Goal: Transaction & Acquisition: Purchase product/service

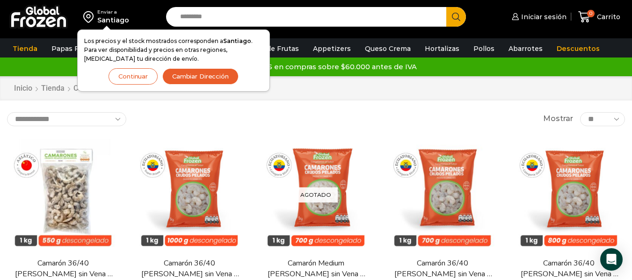
click at [138, 71] on button "Continuar" at bounding box center [133, 76] width 49 height 16
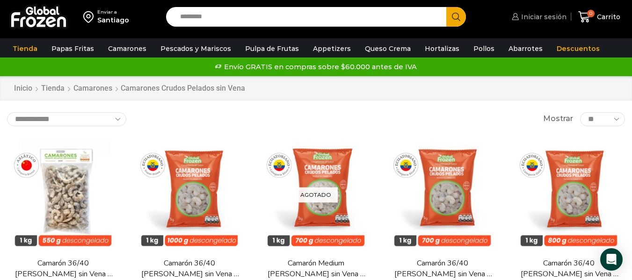
click at [562, 14] on span "Iniciar sesión" at bounding box center [543, 16] width 48 height 9
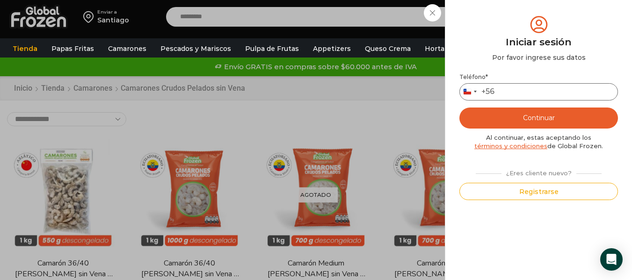
click at [545, 91] on input "Teléfono *" at bounding box center [538, 91] width 159 height 17
type input "*********"
click at [552, 114] on button "Continuar" at bounding box center [538, 118] width 159 height 21
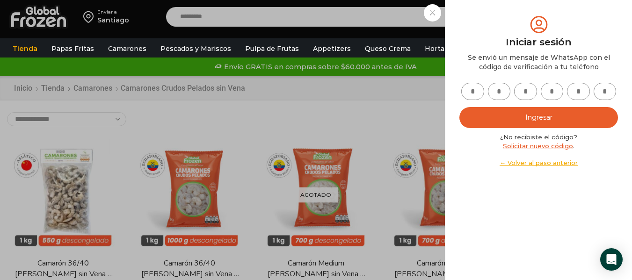
click at [473, 91] on input "text" at bounding box center [472, 91] width 23 height 17
type input "*"
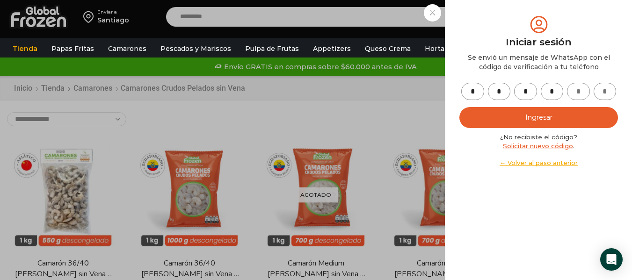
type input "*"
click at [484, 124] on button "Ingresar" at bounding box center [538, 117] width 159 height 21
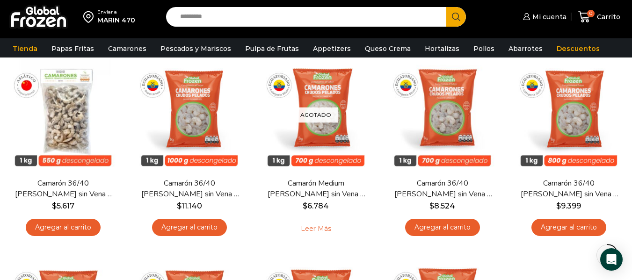
scroll to position [89, 0]
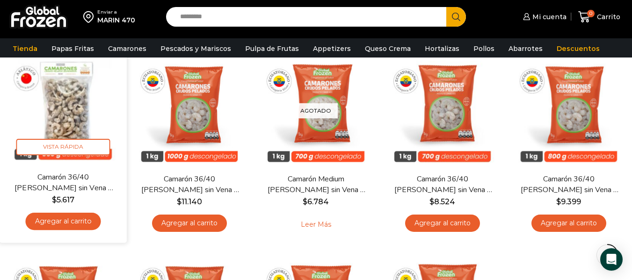
click at [67, 222] on link "Agregar al carrito" at bounding box center [63, 221] width 75 height 17
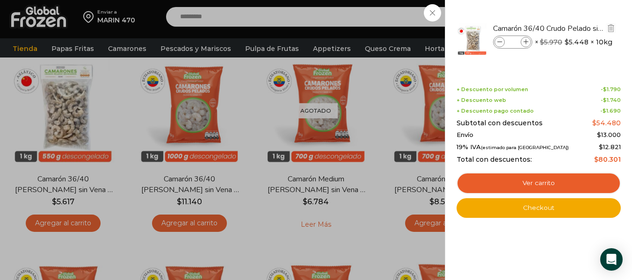
click at [524, 44] on icon at bounding box center [525, 42] width 5 height 5
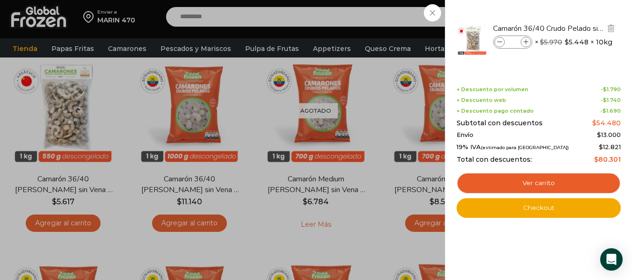
click at [524, 44] on icon at bounding box center [525, 42] width 5 height 5
type input "*"
click at [576, 16] on div "7 Carrito 7 7 Shopping Cart *" at bounding box center [599, 17] width 47 height 22
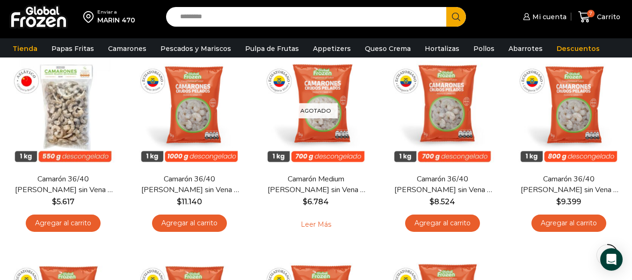
click at [412, 15] on input "Search input" at bounding box center [308, 17] width 266 height 20
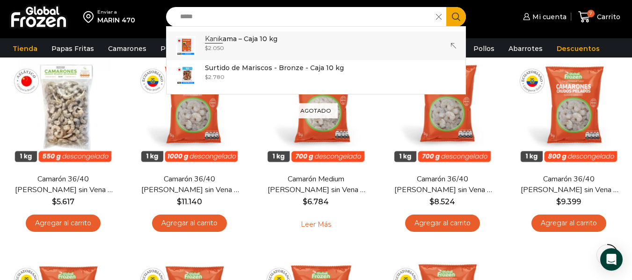
click at [312, 21] on input "*****" at bounding box center [303, 17] width 256 height 20
click at [293, 15] on input "*****" at bounding box center [303, 17] width 256 height 20
type input "********"
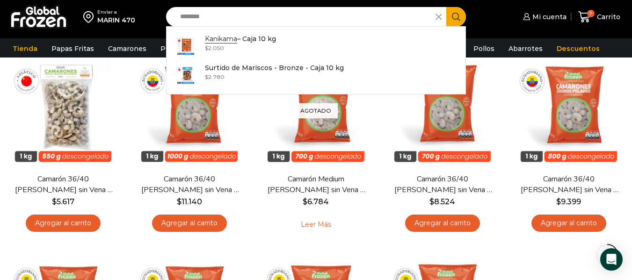
click at [456, 16] on icon "Search button" at bounding box center [456, 17] width 8 height 8
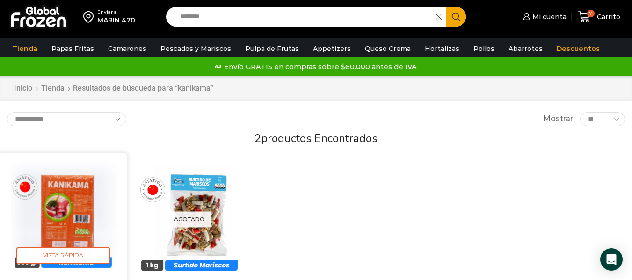
click at [77, 206] on img at bounding box center [63, 216] width 113 height 113
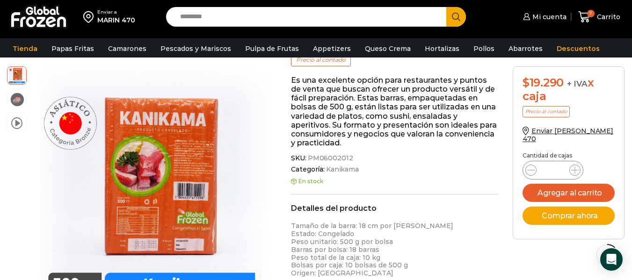
scroll to position [131, 0]
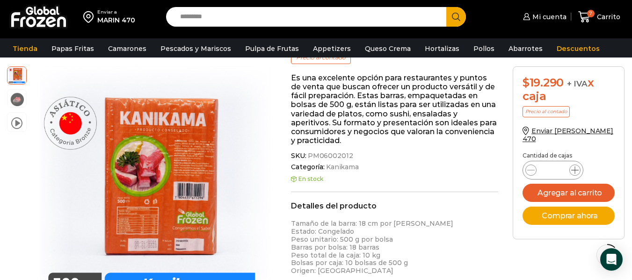
click at [576, 167] on icon at bounding box center [574, 170] width 7 height 7
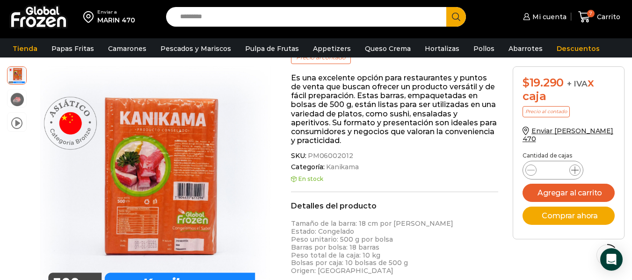
type input "*"
click at [582, 184] on button "Agregar al carrito" at bounding box center [568, 193] width 93 height 18
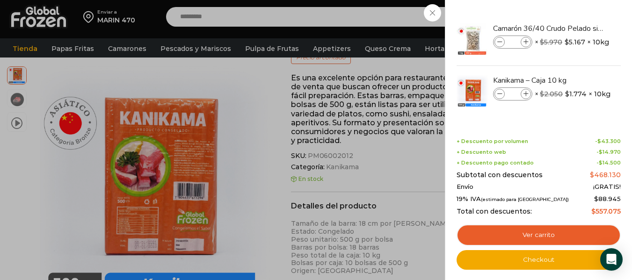
click at [576, 22] on div "13 Carrito 13 13 Shopping Cart *" at bounding box center [599, 17] width 47 height 22
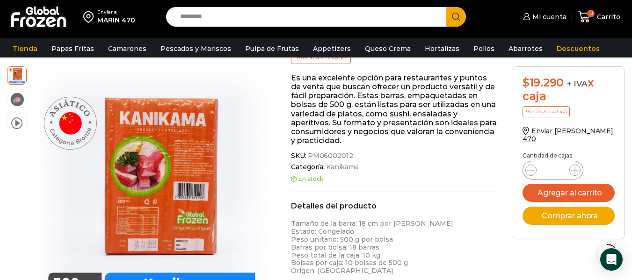
click at [281, 16] on input "Search input" at bounding box center [308, 17] width 266 height 20
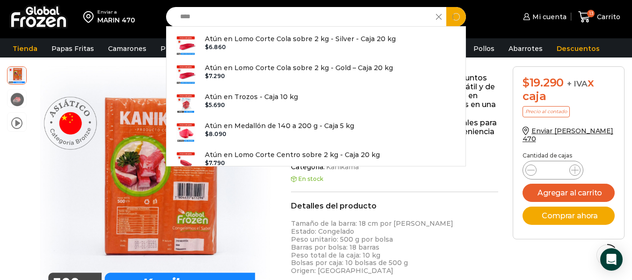
type input "****"
click at [446, 7] on button "Search" at bounding box center [456, 17] width 20 height 20
click at [457, 13] on icon "Search button" at bounding box center [456, 17] width 8 height 8
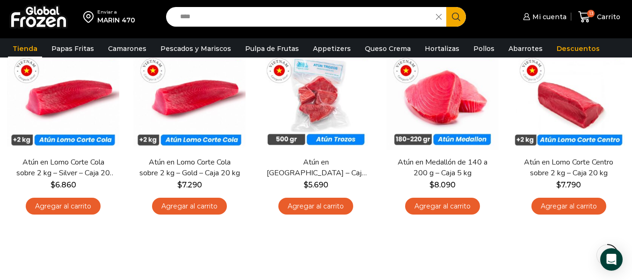
scroll to position [138, 0]
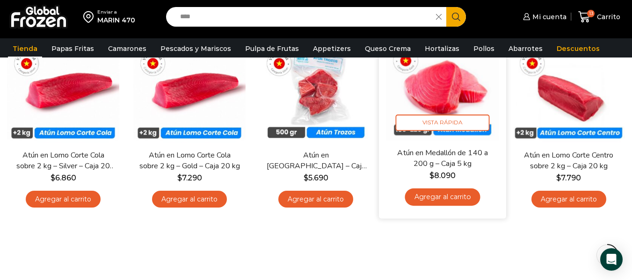
click at [464, 199] on link "Agregar al carrito" at bounding box center [442, 197] width 75 height 17
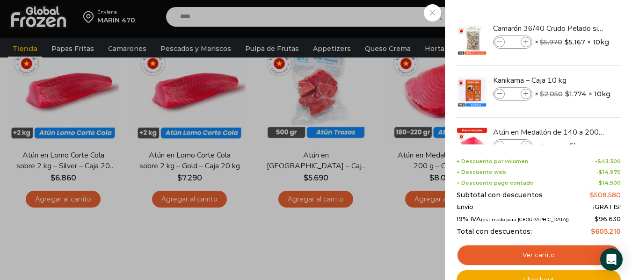
click at [576, 9] on div "14 Carrito 14 14 Shopping Cart *" at bounding box center [599, 17] width 47 height 22
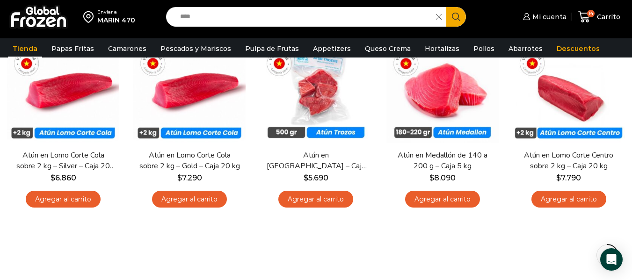
click at [438, 16] on icon at bounding box center [439, 17] width 6 height 6
click at [591, 18] on icon at bounding box center [584, 17] width 13 height 13
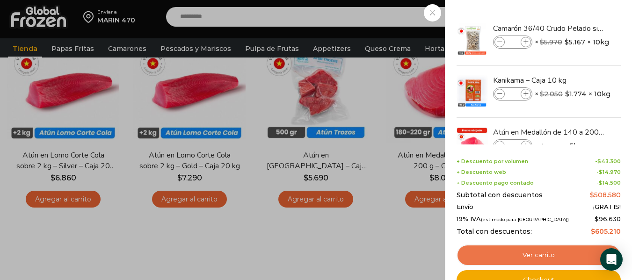
click at [545, 253] on link "Ver carrito" at bounding box center [539, 256] width 164 height 22
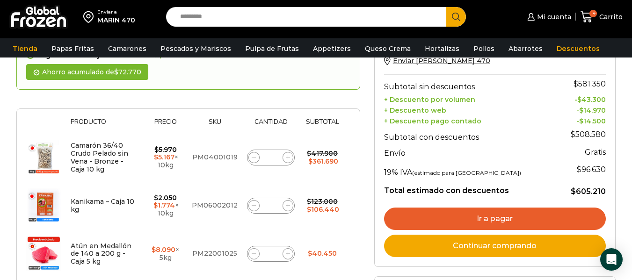
scroll to position [136, 0]
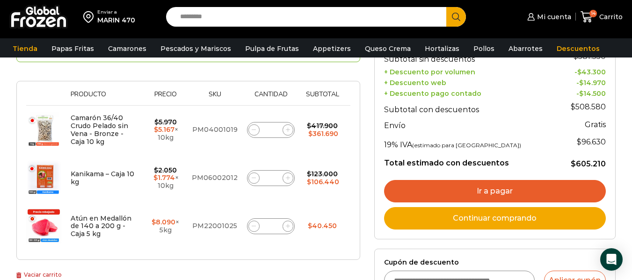
drag, startPoint x: 638, startPoint y: 79, endPoint x: 638, endPoint y: 123, distance: 44.9
click at [631, 123] on html "WordPress WooCommerce Themes Enviar a MARIN 470 Search input Search Mi cuenta" at bounding box center [316, 275] width 632 height 822
click at [285, 129] on span at bounding box center [288, 129] width 11 height 11
type input "*"
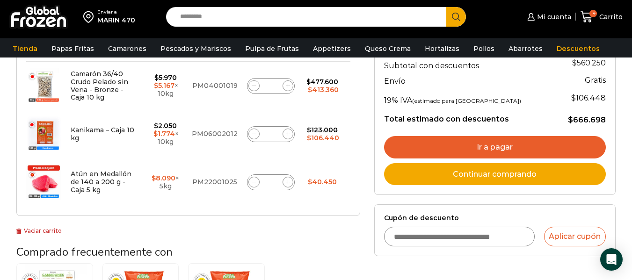
scroll to position [216, 0]
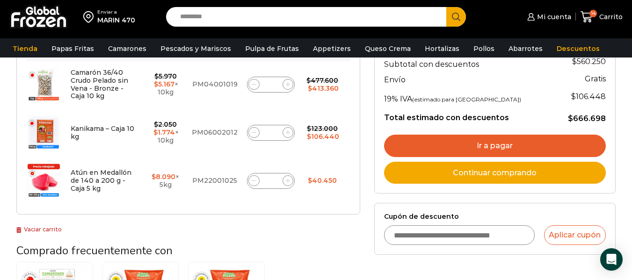
click at [589, 142] on link "Ir a pagar" at bounding box center [495, 146] width 222 height 22
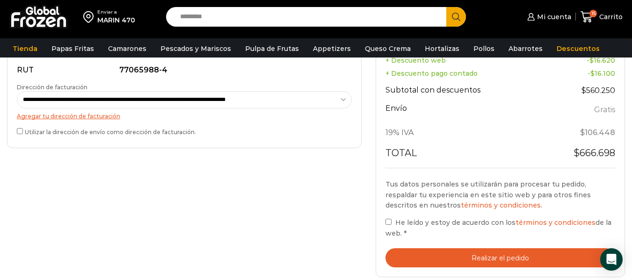
scroll to position [305, 0]
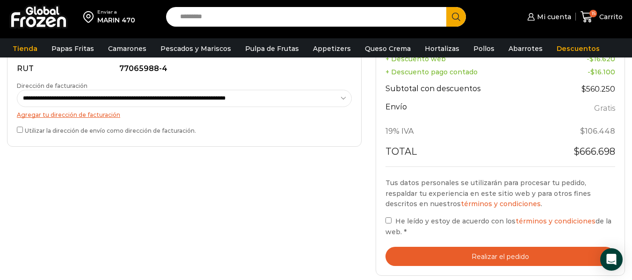
click at [476, 255] on button "Realizar el pedido" at bounding box center [500, 256] width 230 height 19
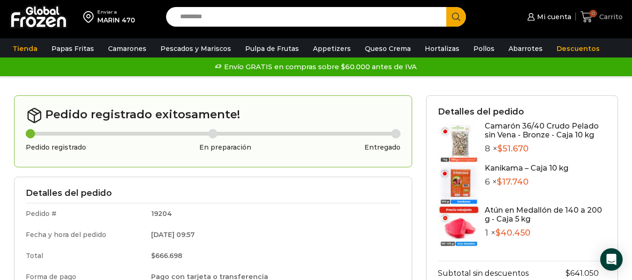
click at [600, 16] on span "Carrito" at bounding box center [610, 16] width 26 height 9
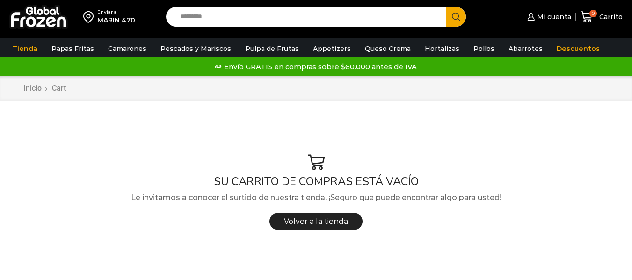
click at [114, 19] on div "MARIN 470" at bounding box center [116, 19] width 38 height 9
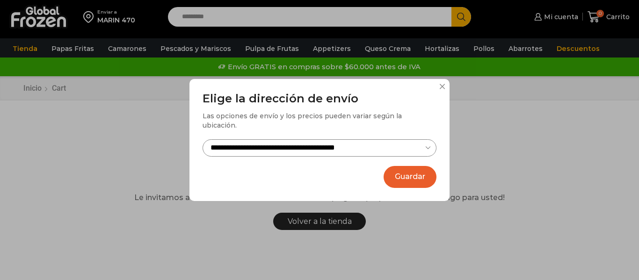
click at [302, 139] on select "**********" at bounding box center [320, 147] width 234 height 17
select select "**********"
click at [203, 139] on select "**********" at bounding box center [320, 147] width 234 height 17
click at [389, 176] on button "Guardar" at bounding box center [410, 177] width 53 height 22
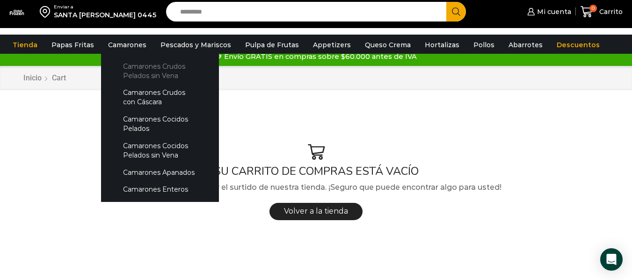
click at [144, 72] on link "Camarones Crudos Pelados sin Vena" at bounding box center [159, 71] width 99 height 27
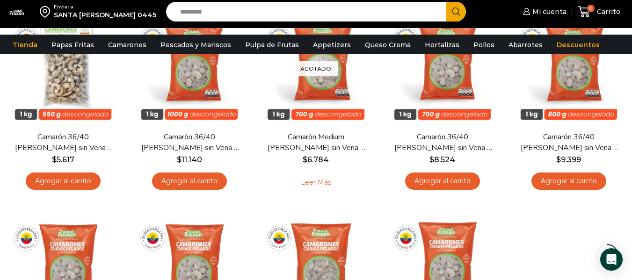
scroll to position [130, 0]
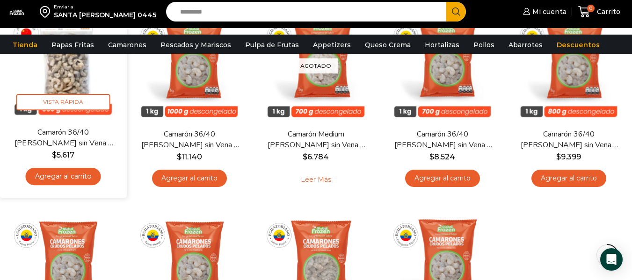
click at [82, 175] on link "Agregar al carrito" at bounding box center [63, 176] width 75 height 17
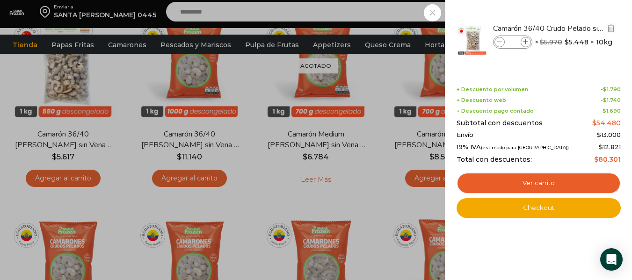
click at [529, 42] on span at bounding box center [526, 42] width 10 height 10
type input "*"
click at [526, 42] on icon at bounding box center [525, 42] width 5 height 5
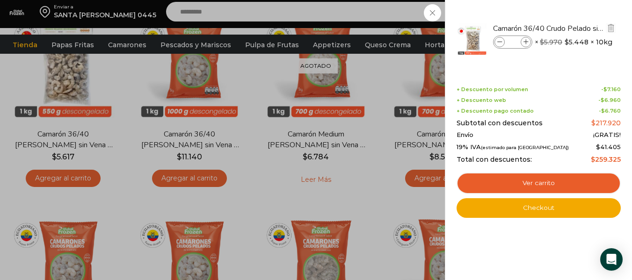
click at [526, 42] on icon at bounding box center [525, 42] width 5 height 5
type input "*"
click at [576, 12] on div "6 Carrito 6 6 Shopping Cart *" at bounding box center [599, 12] width 47 height 22
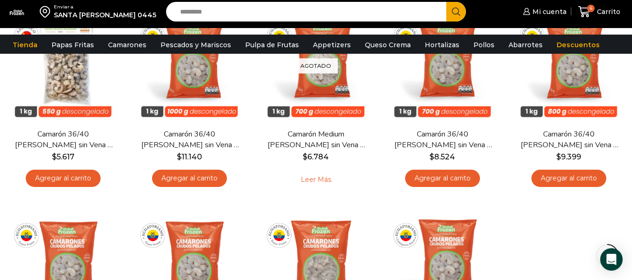
click at [383, 14] on input "Search input" at bounding box center [308, 12] width 266 height 20
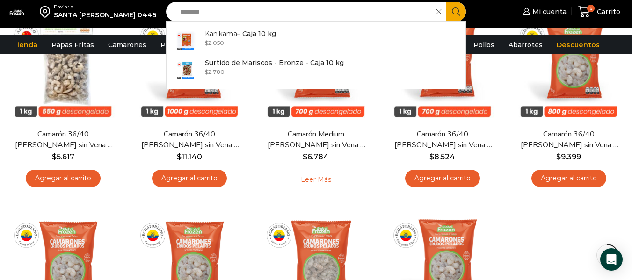
type input "********"
click at [456, 15] on icon "Search button" at bounding box center [456, 11] width 8 height 8
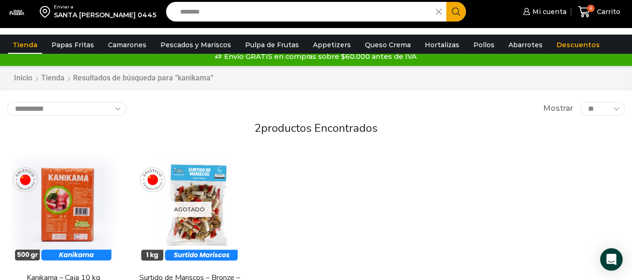
drag, startPoint x: 631, startPoint y: 30, endPoint x: 629, endPoint y: 106, distance: 75.8
click at [629, 106] on div "Enviar a [GEOGRAPHIC_DATA][PERSON_NAME] 0445 Search input ******** Search Mi cu…" at bounding box center [316, 217] width 632 height 435
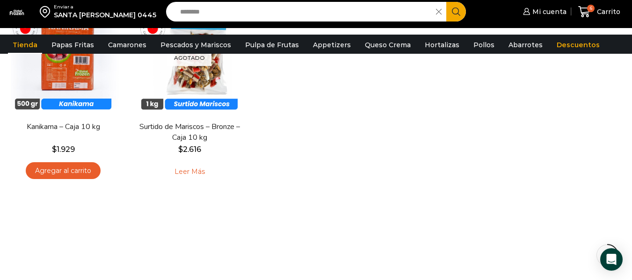
scroll to position [170, 0]
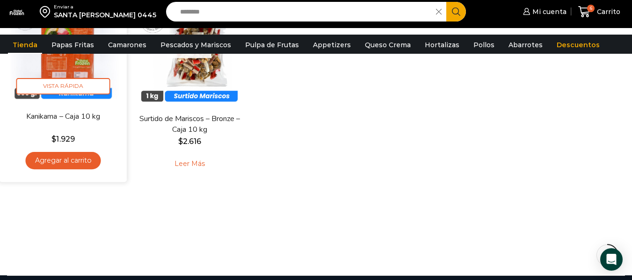
click at [87, 158] on link "Agregar al carrito" at bounding box center [63, 160] width 75 height 17
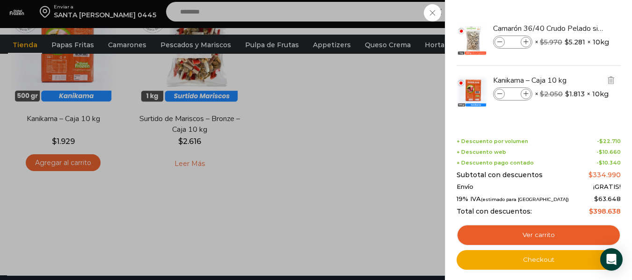
click at [528, 93] on icon at bounding box center [525, 94] width 5 height 5
type input "*"
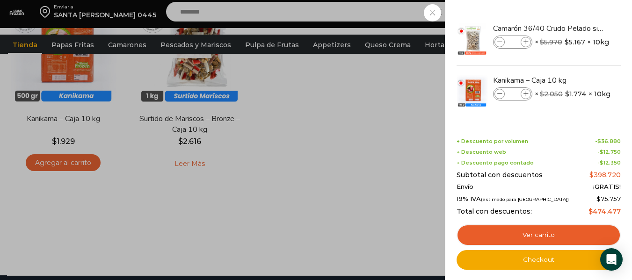
click at [576, 15] on div "11 Carrito 11 11 Shopping Cart" at bounding box center [599, 12] width 47 height 22
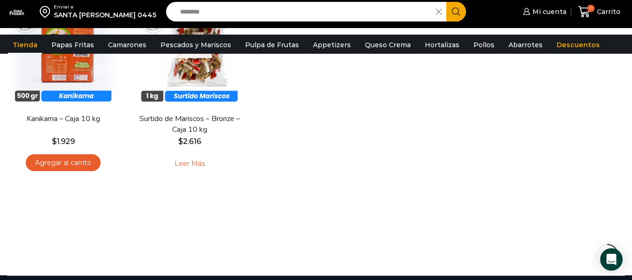
click at [441, 13] on icon at bounding box center [439, 12] width 6 height 6
click at [371, 11] on input "Search input" at bounding box center [308, 12] width 266 height 20
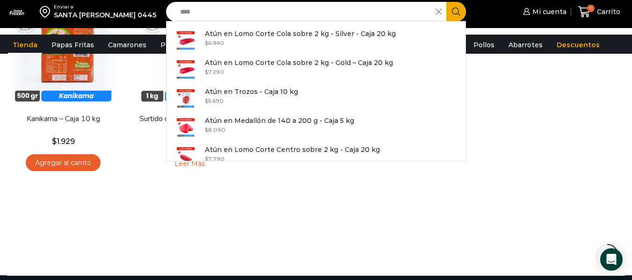
type input "****"
click at [456, 15] on icon "Search button" at bounding box center [456, 11] width 8 height 8
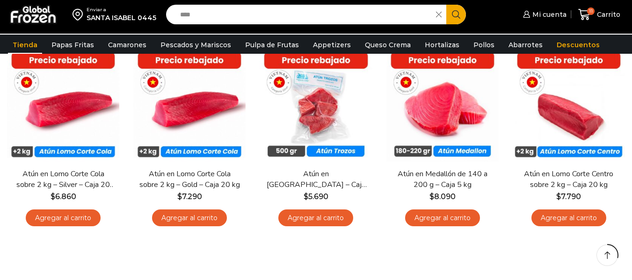
scroll to position [116, 0]
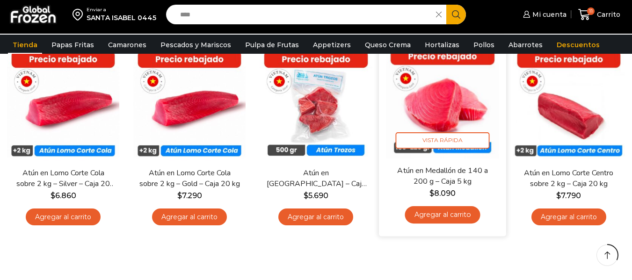
click at [445, 216] on link "Agregar al carrito" at bounding box center [442, 215] width 75 height 17
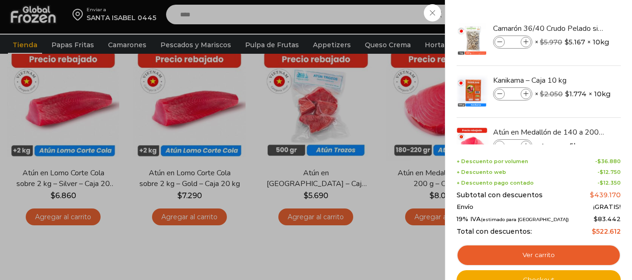
click at [576, 9] on div "12 [GEOGRAPHIC_DATA] 12 12 Shopping Cart *" at bounding box center [599, 15] width 47 height 22
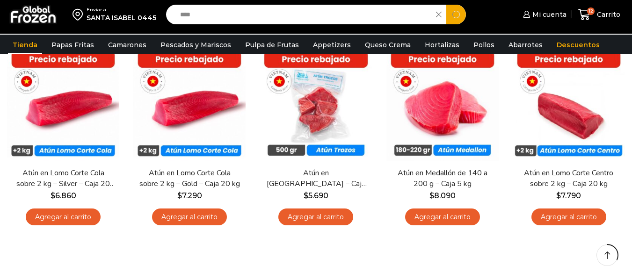
click at [414, 11] on input "****" at bounding box center [303, 15] width 256 height 20
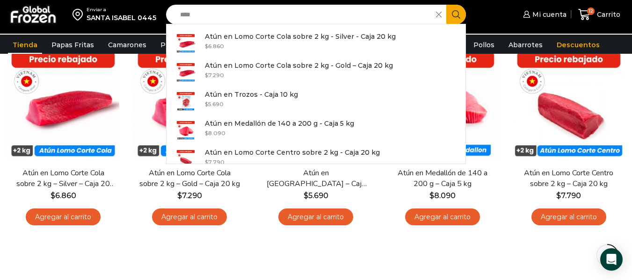
click at [438, 15] on icon at bounding box center [439, 15] width 6 height 6
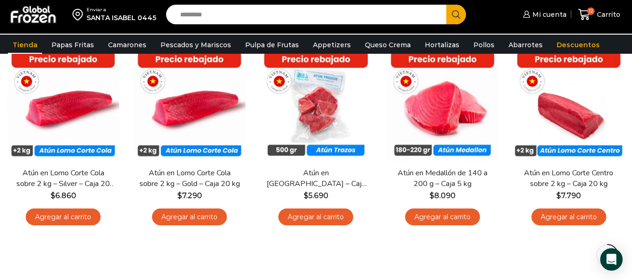
click at [390, 13] on input "Search input" at bounding box center [308, 15] width 266 height 20
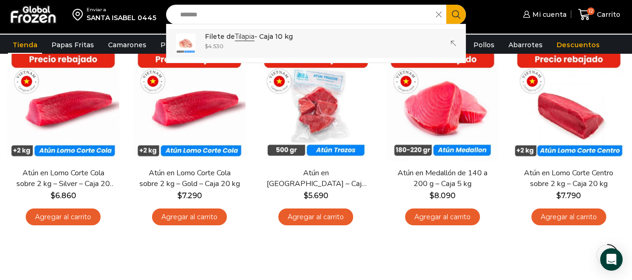
type input "*******"
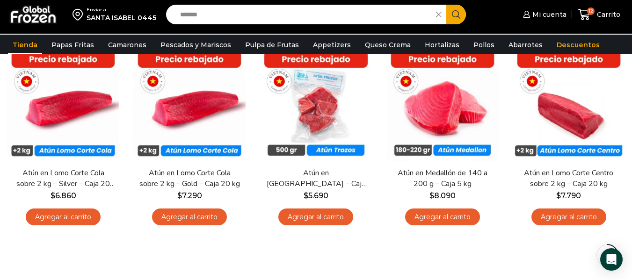
click at [452, 16] on icon "Search button" at bounding box center [456, 14] width 8 height 8
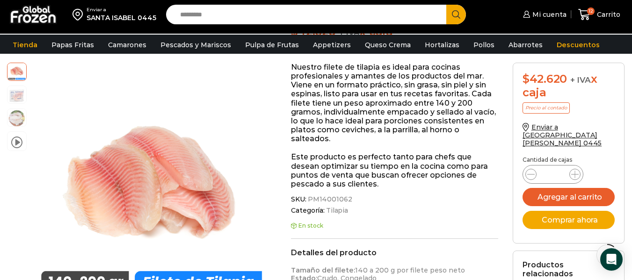
scroll to position [158, 0]
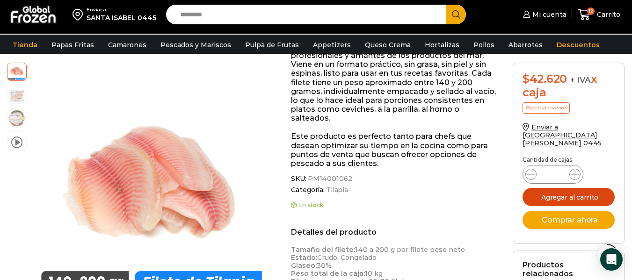
click at [597, 189] on button "Agregar al carrito" at bounding box center [568, 197] width 93 height 18
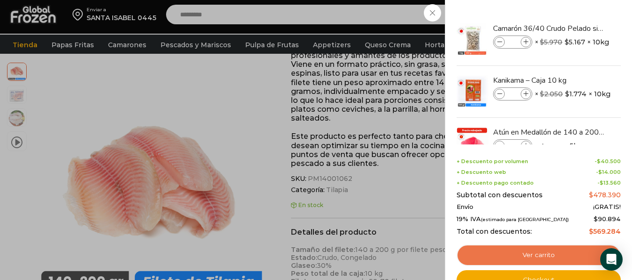
click at [548, 258] on link "Ver carrito" at bounding box center [539, 256] width 164 height 22
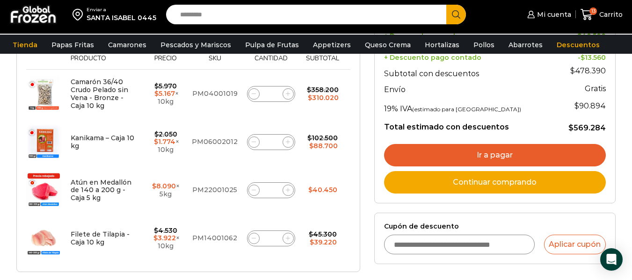
scroll to position [172, 0]
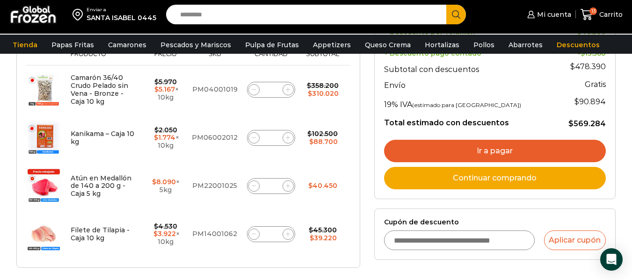
click at [252, 91] on icon at bounding box center [254, 89] width 4 height 4
type input "*"
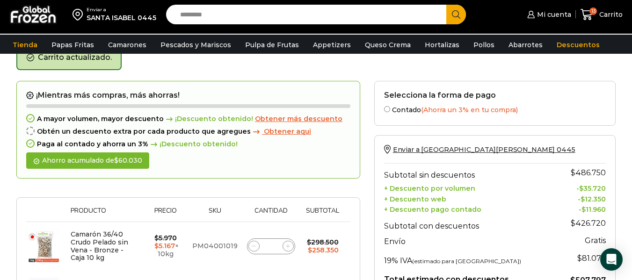
scroll to position [49, 0]
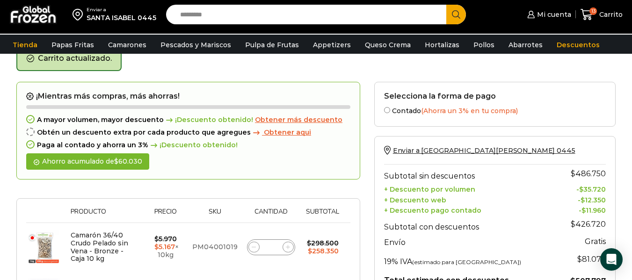
click at [290, 247] on span at bounding box center [288, 247] width 11 height 11
type input "*"
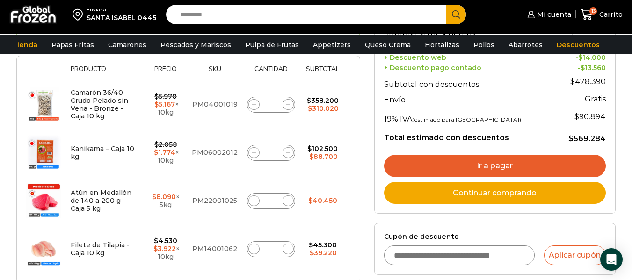
scroll to position [193, 0]
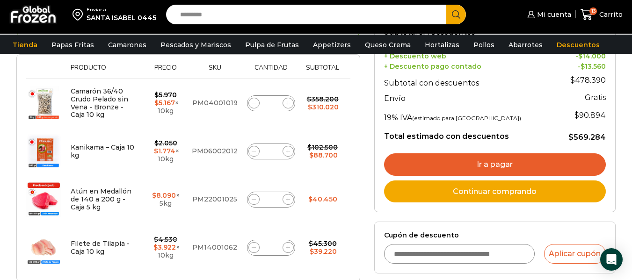
click at [557, 157] on link "Ir a pagar" at bounding box center [495, 164] width 222 height 22
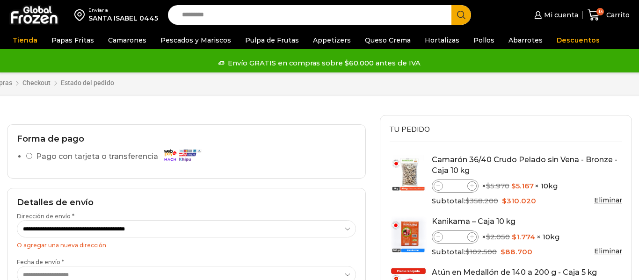
select select "*"
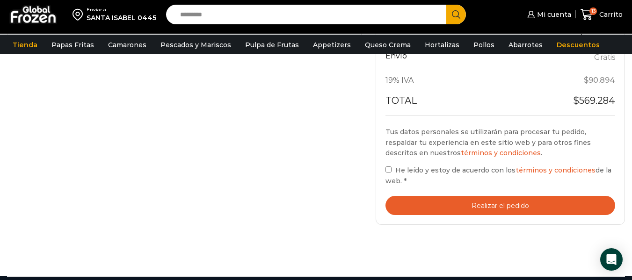
scroll to position [405, 0]
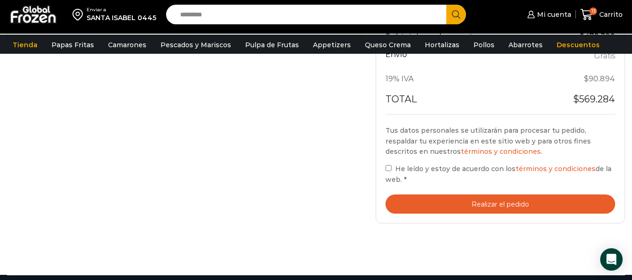
click at [438, 210] on button "Realizar el pedido" at bounding box center [500, 204] width 230 height 19
